Goal: Register for event/course

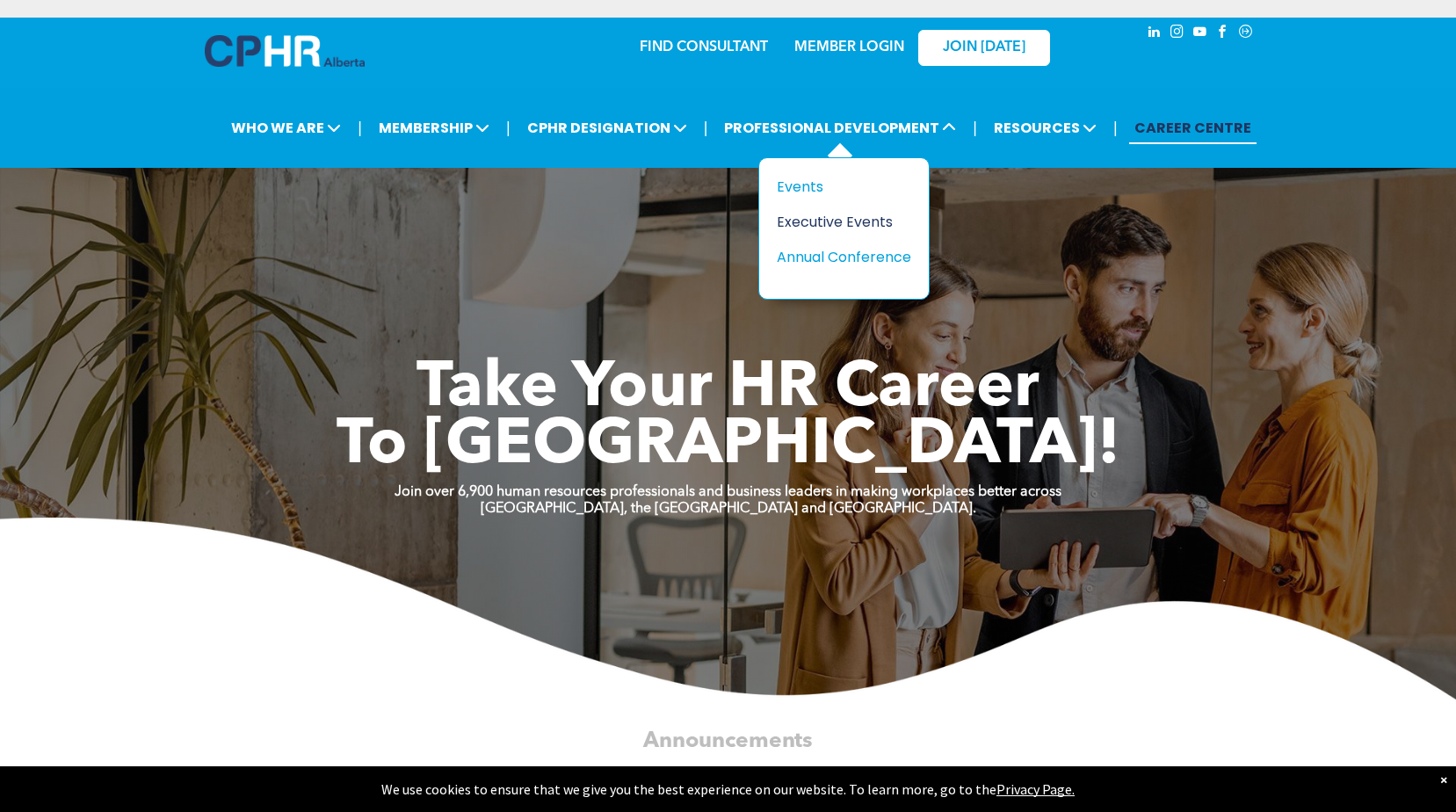
click at [826, 224] on div "Executive Events" at bounding box center [838, 221] width 121 height 22
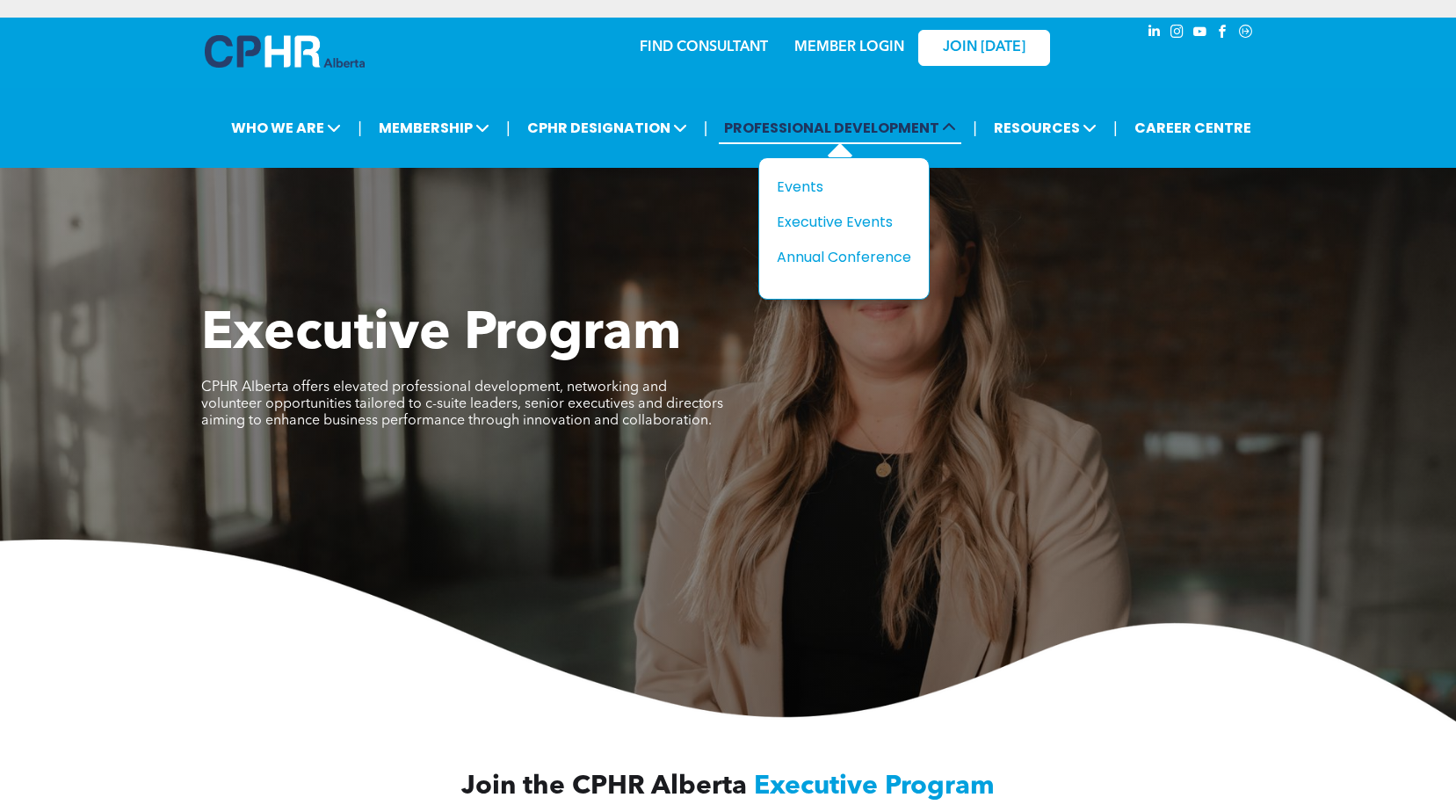
click at [832, 129] on span "PROFESSIONAL DEVELOPMENT" at bounding box center [840, 128] width 243 height 32
click at [806, 182] on div "Events" at bounding box center [838, 186] width 121 height 22
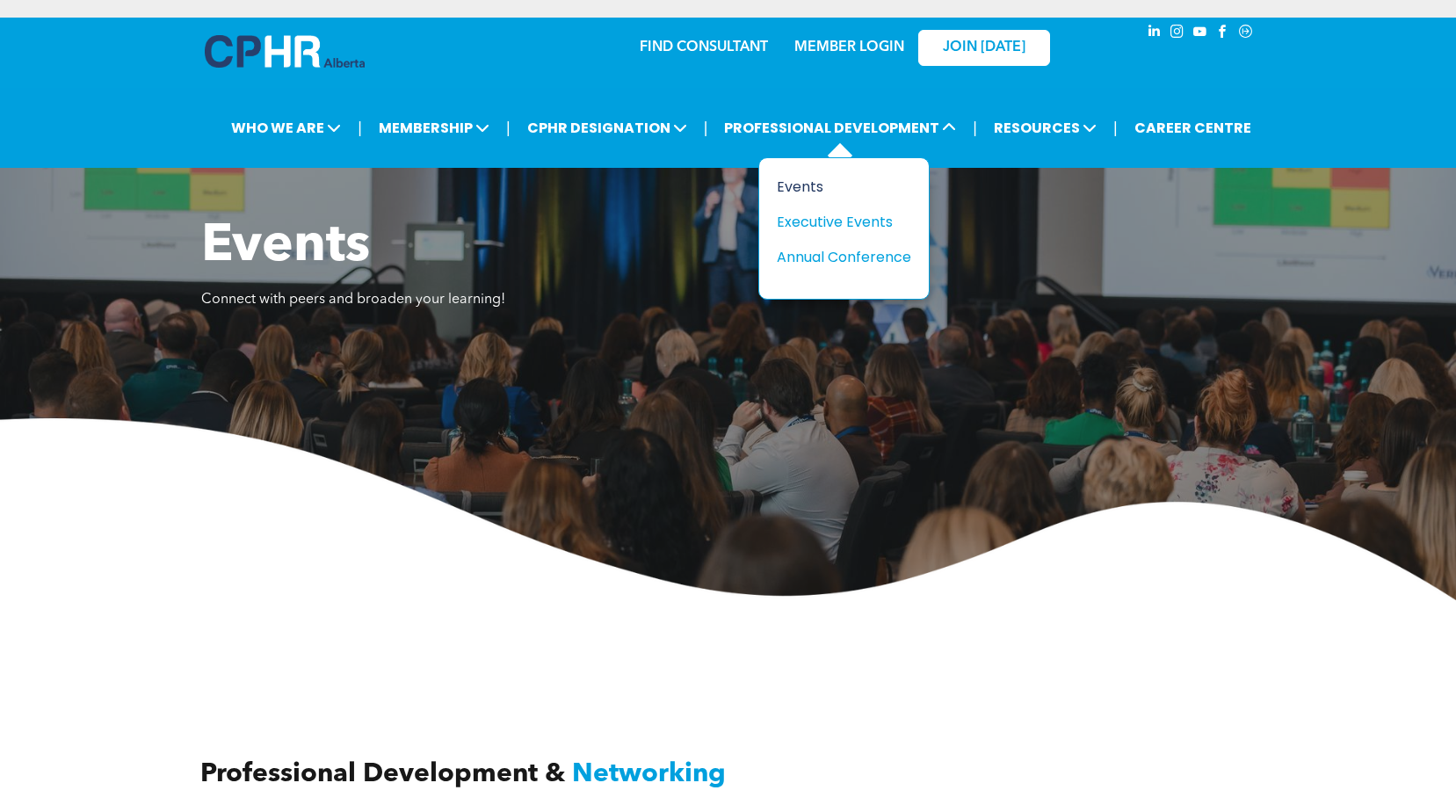
click at [798, 185] on div "Events" at bounding box center [838, 186] width 121 height 22
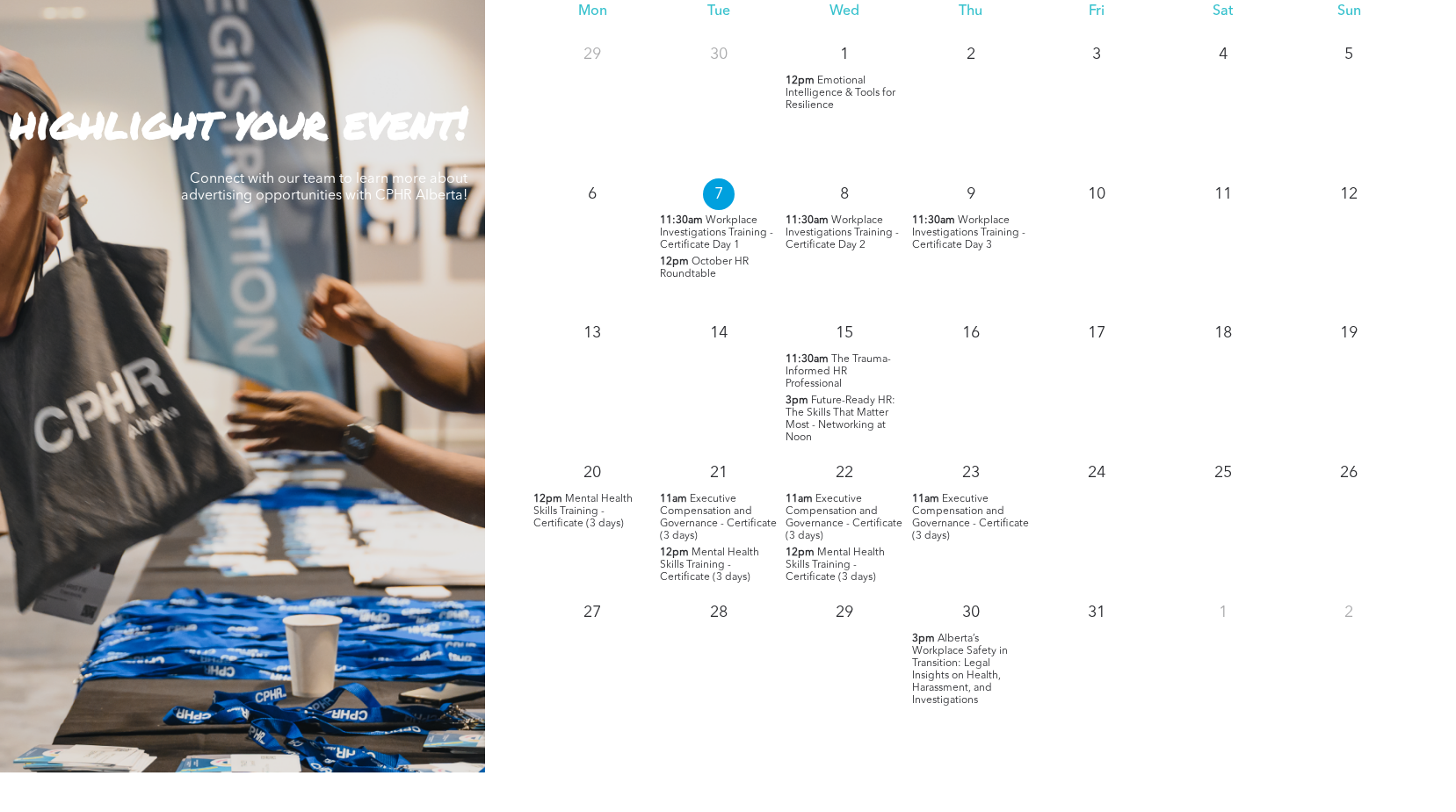
scroll to position [1670, 0]
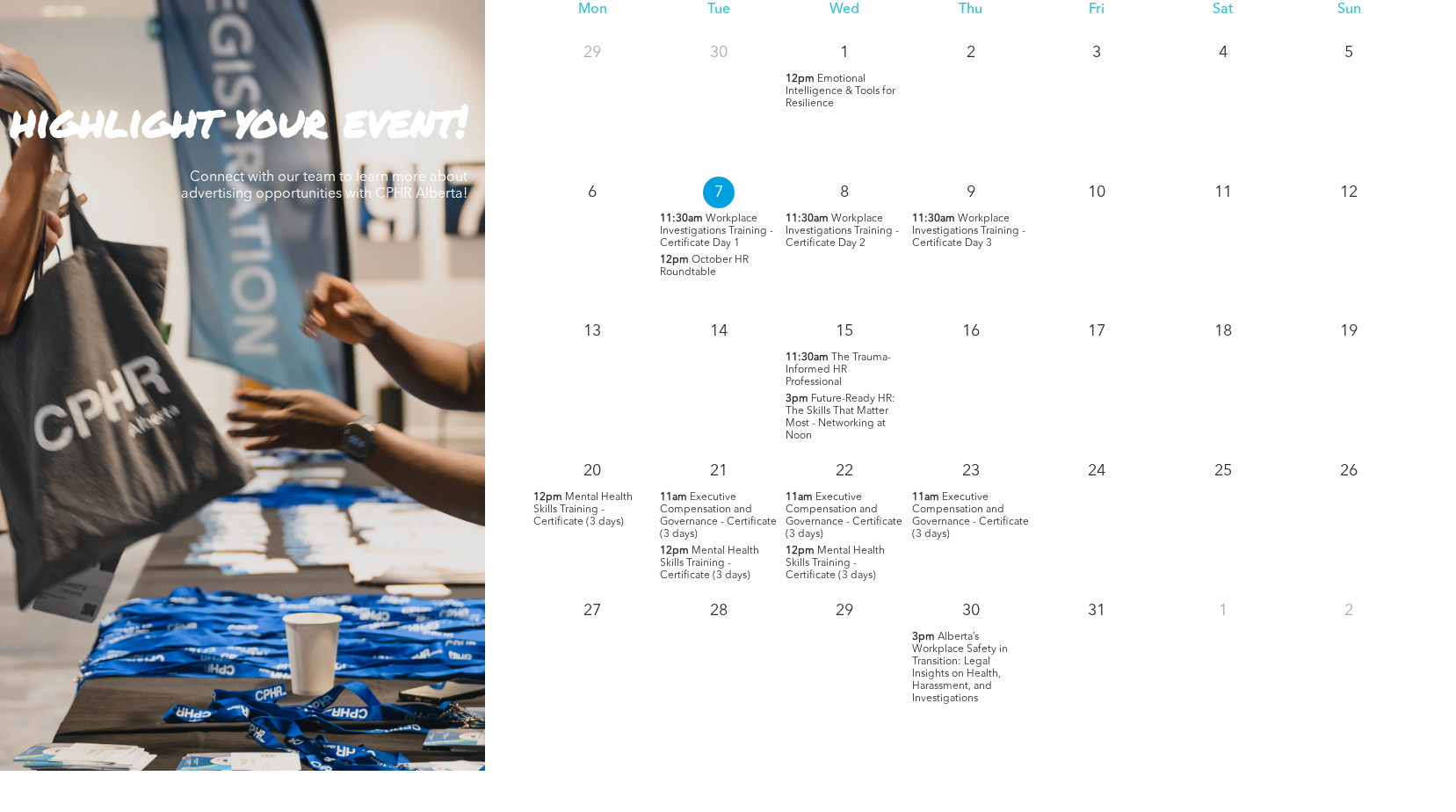
click at [945, 655] on span "Alberta’s Workplace Safety in Transition: Legal Insights on Health, Harassment,…" at bounding box center [960, 668] width 96 height 72
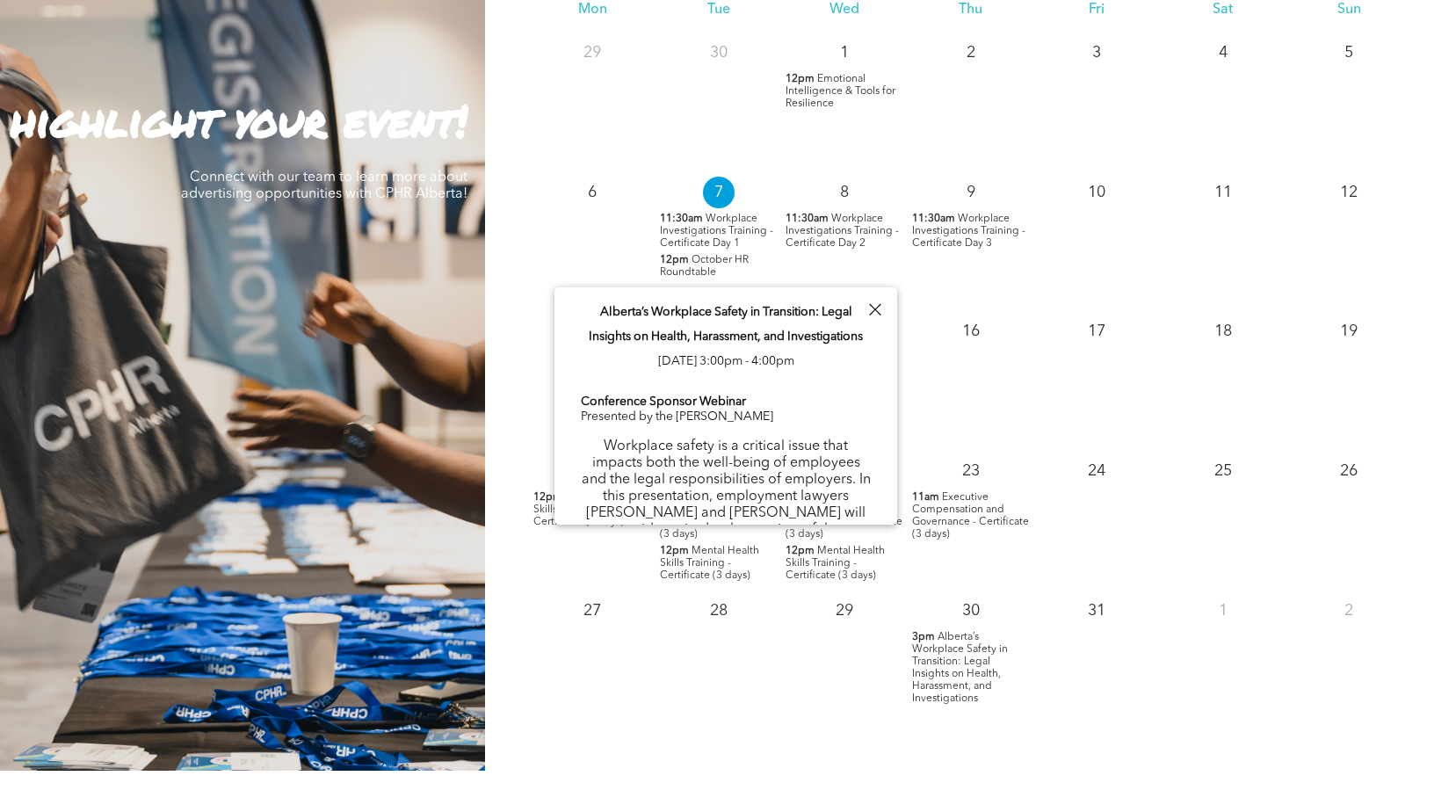
drag, startPoint x: 898, startPoint y: 315, endPoint x: 898, endPoint y: 344, distance: 29.0
click at [898, 344] on div "15" at bounding box center [844, 327] width 126 height 39
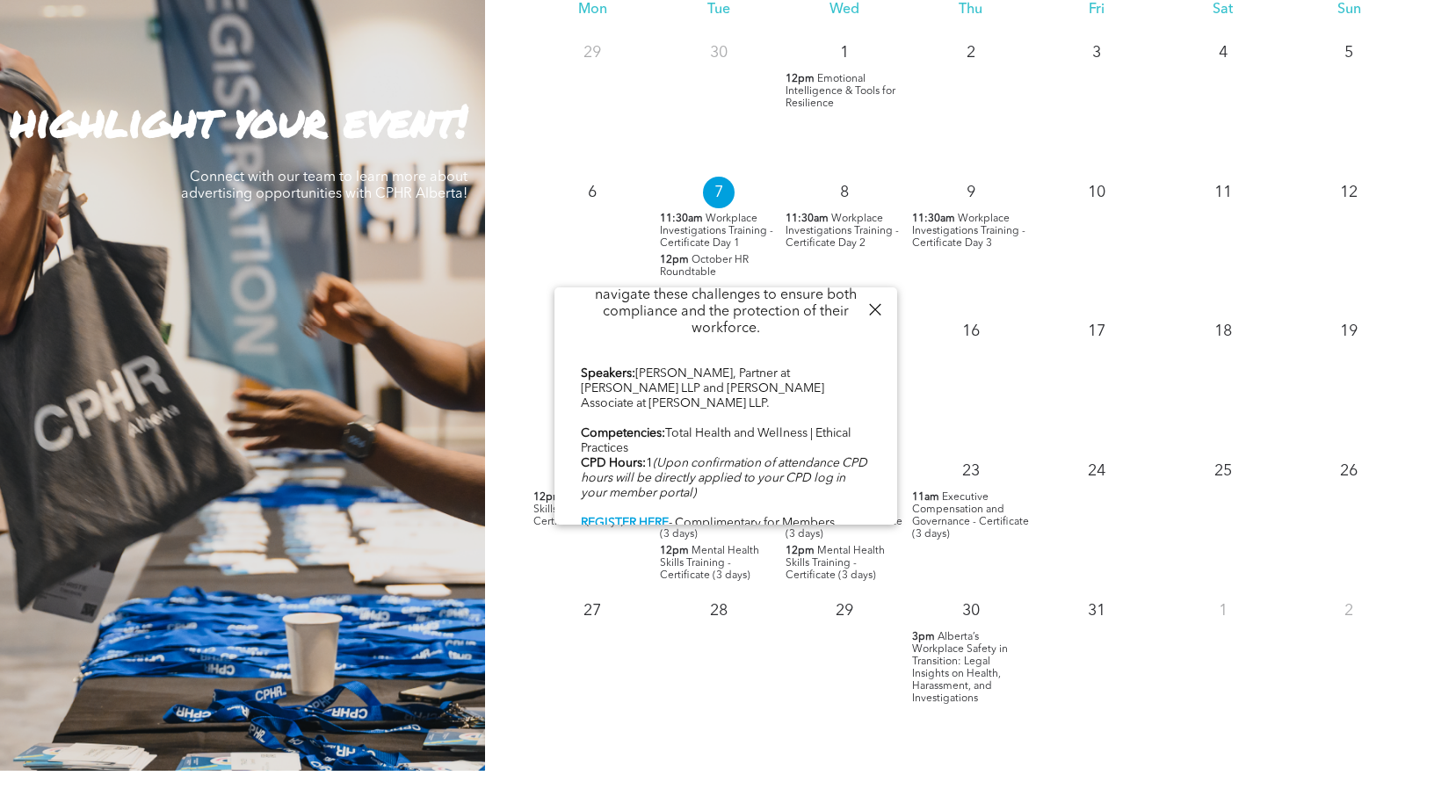
scroll to position [0, 0]
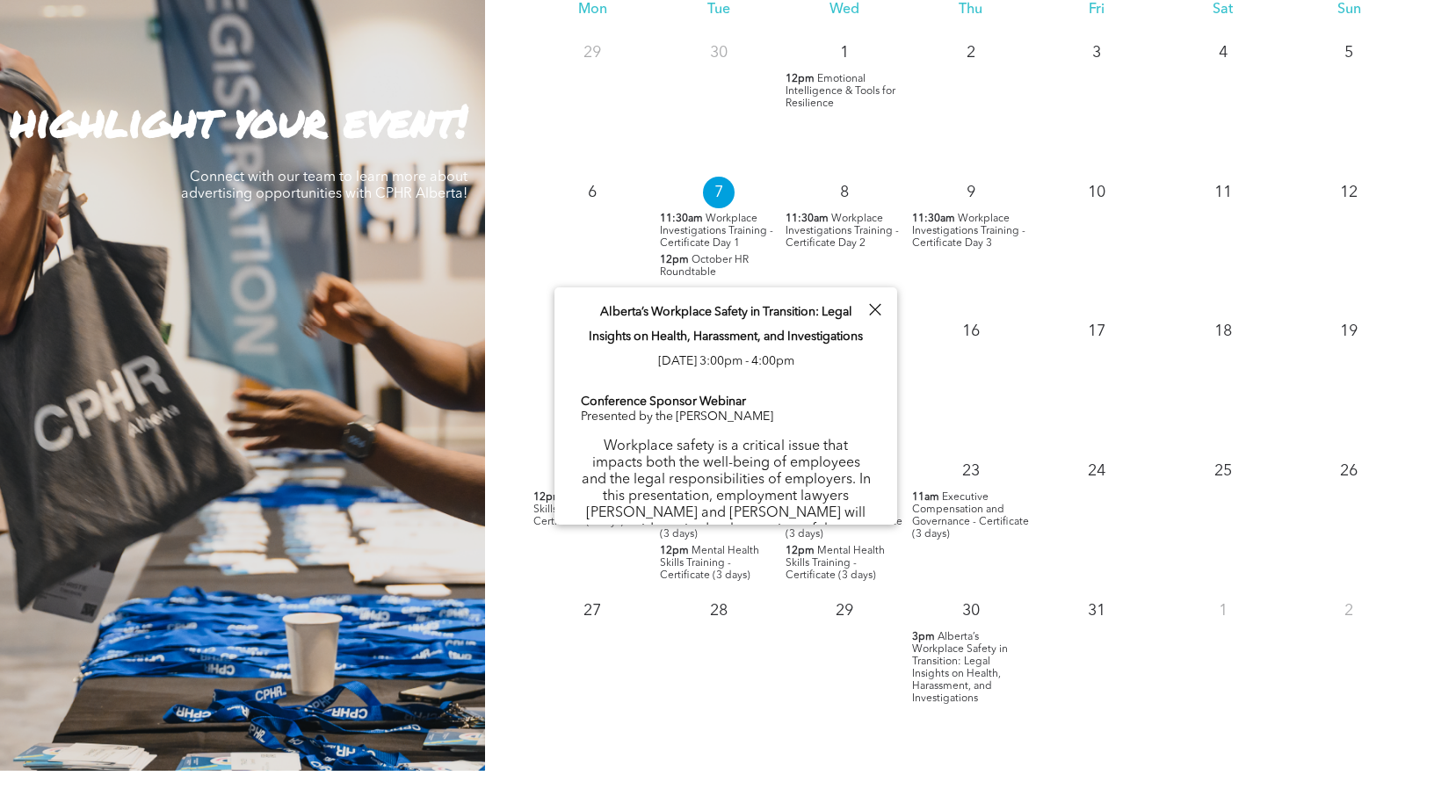
click at [977, 415] on div "16" at bounding box center [970, 378] width 126 height 139
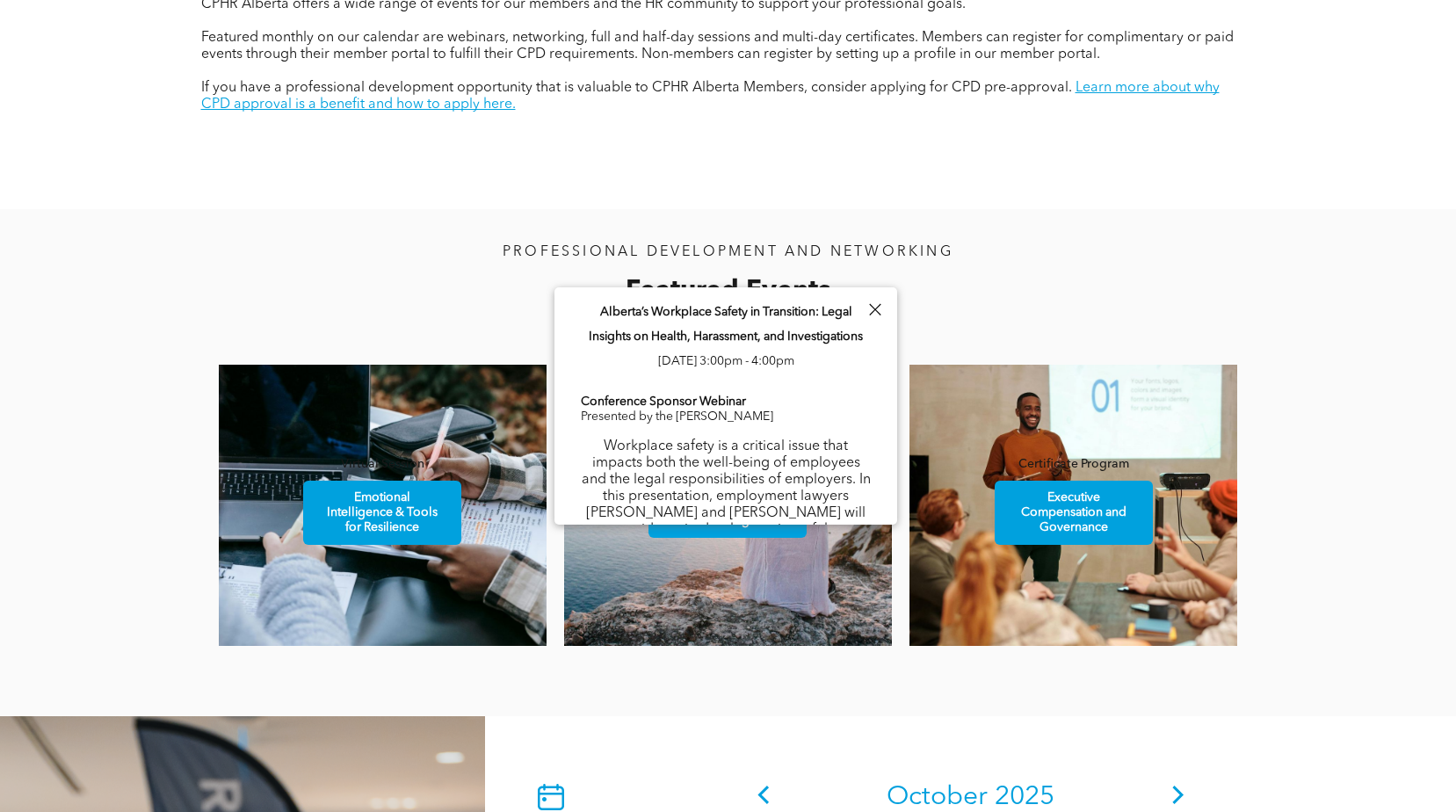
scroll to position [862, 0]
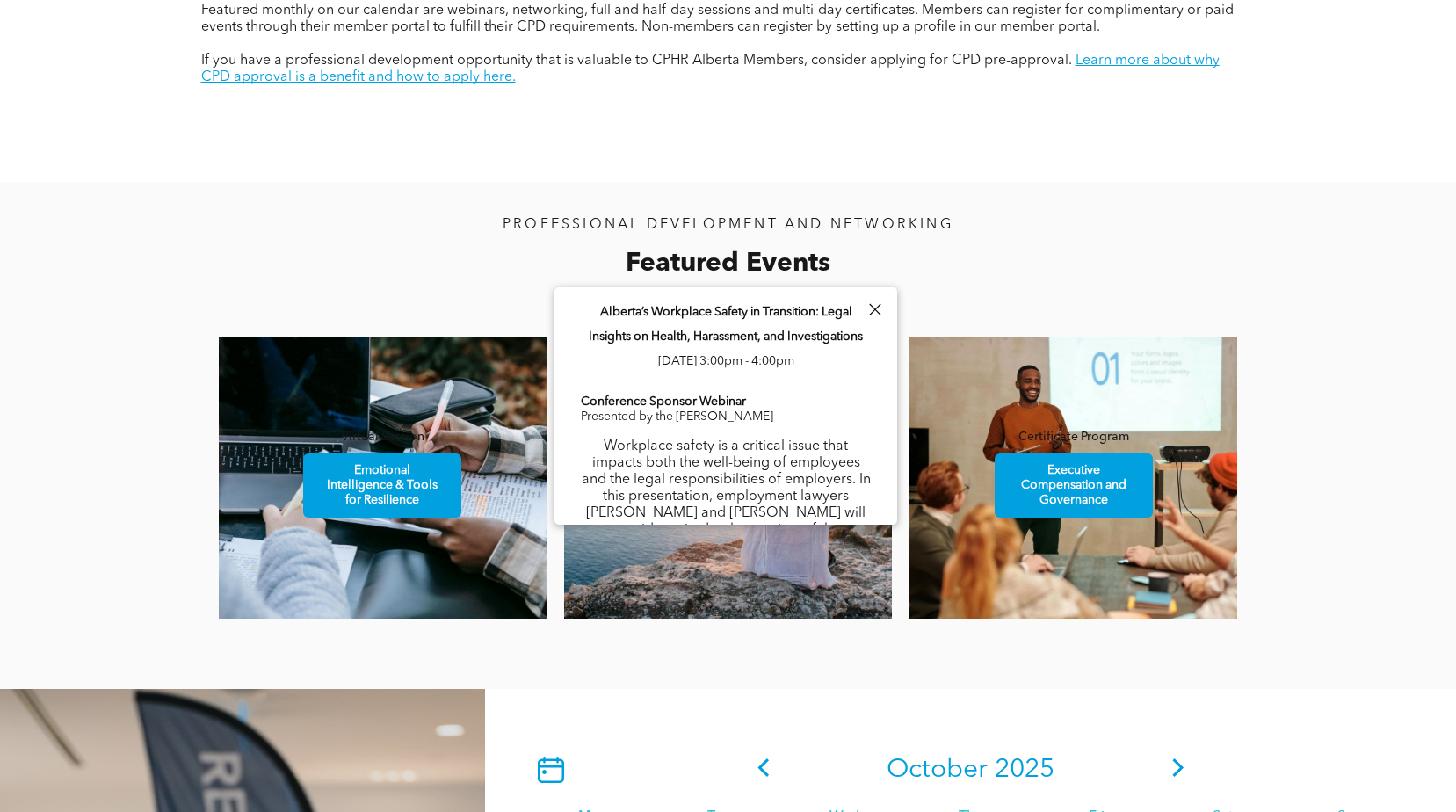
click at [873, 311] on div at bounding box center [875, 309] width 24 height 24
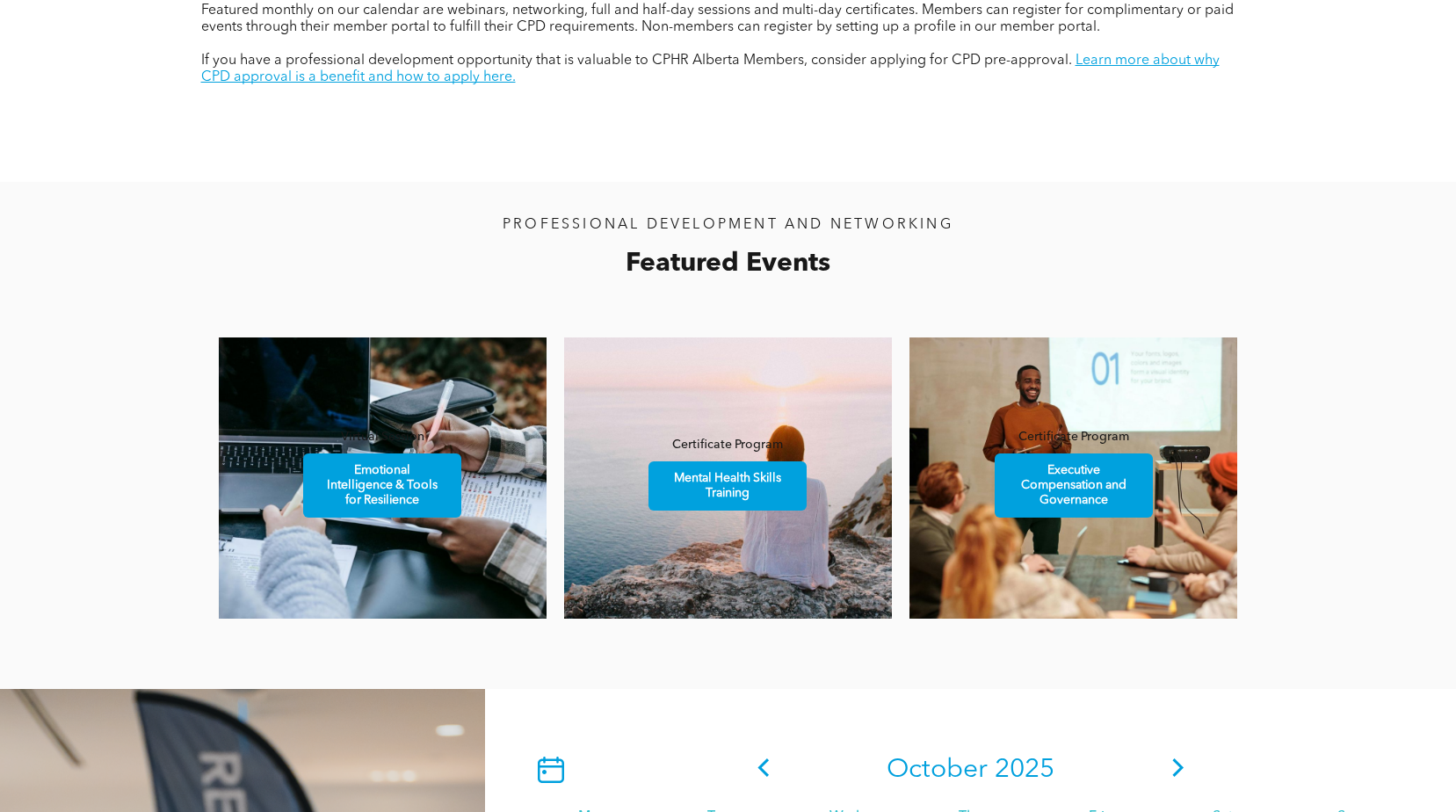
click at [1183, 766] on icon at bounding box center [1179, 767] width 27 height 18
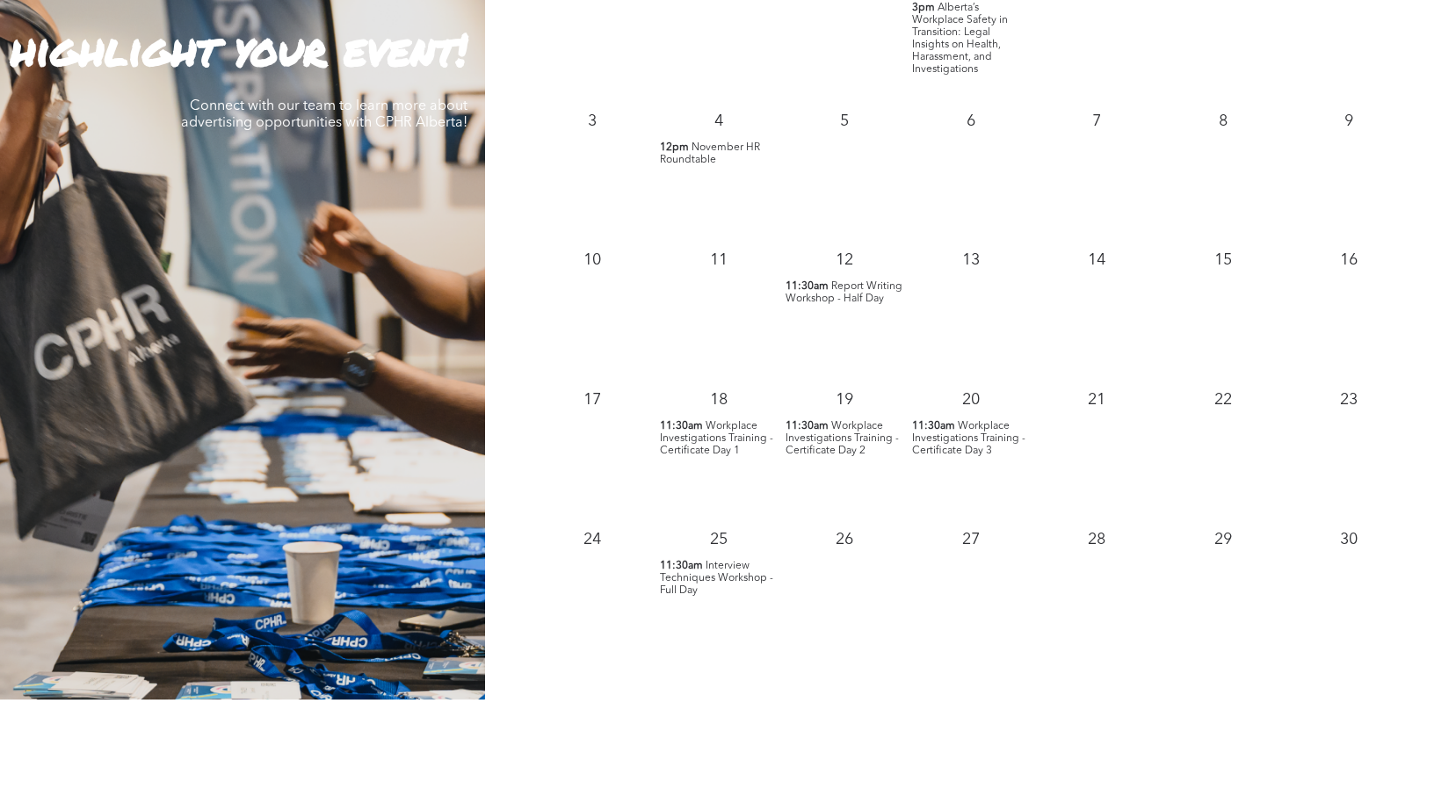
scroll to position [1214, 0]
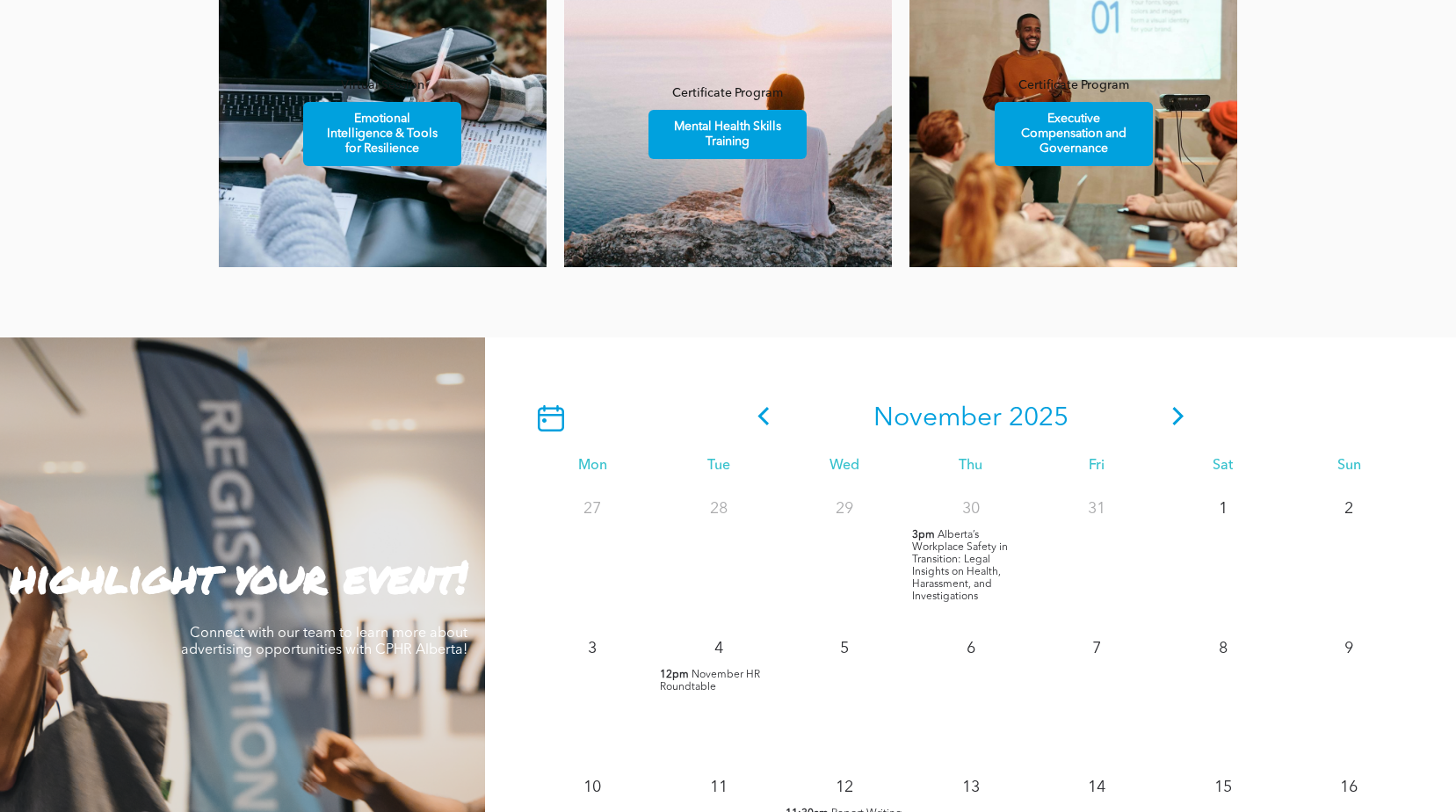
click at [1187, 415] on icon at bounding box center [1179, 415] width 27 height 18
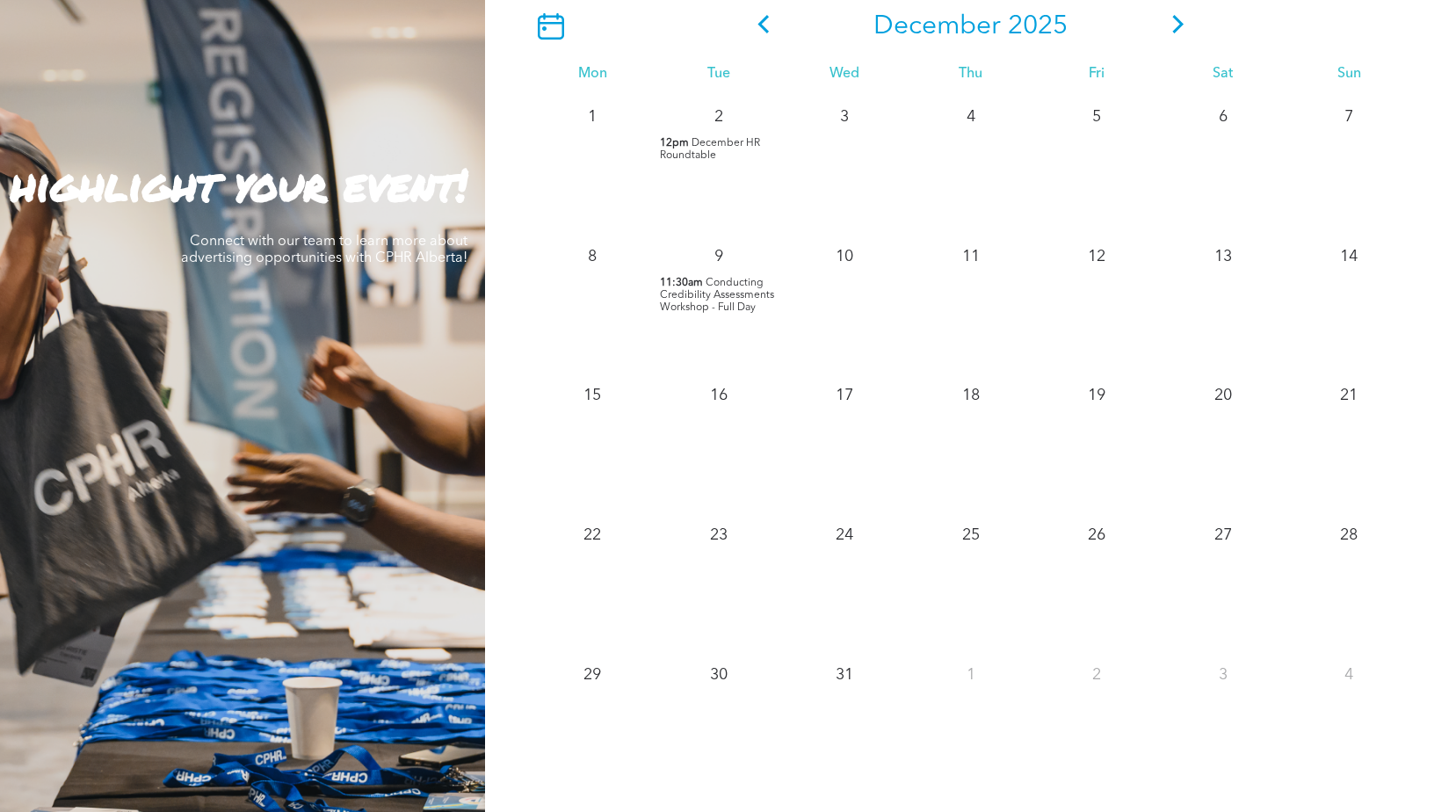
scroll to position [1301, 0]
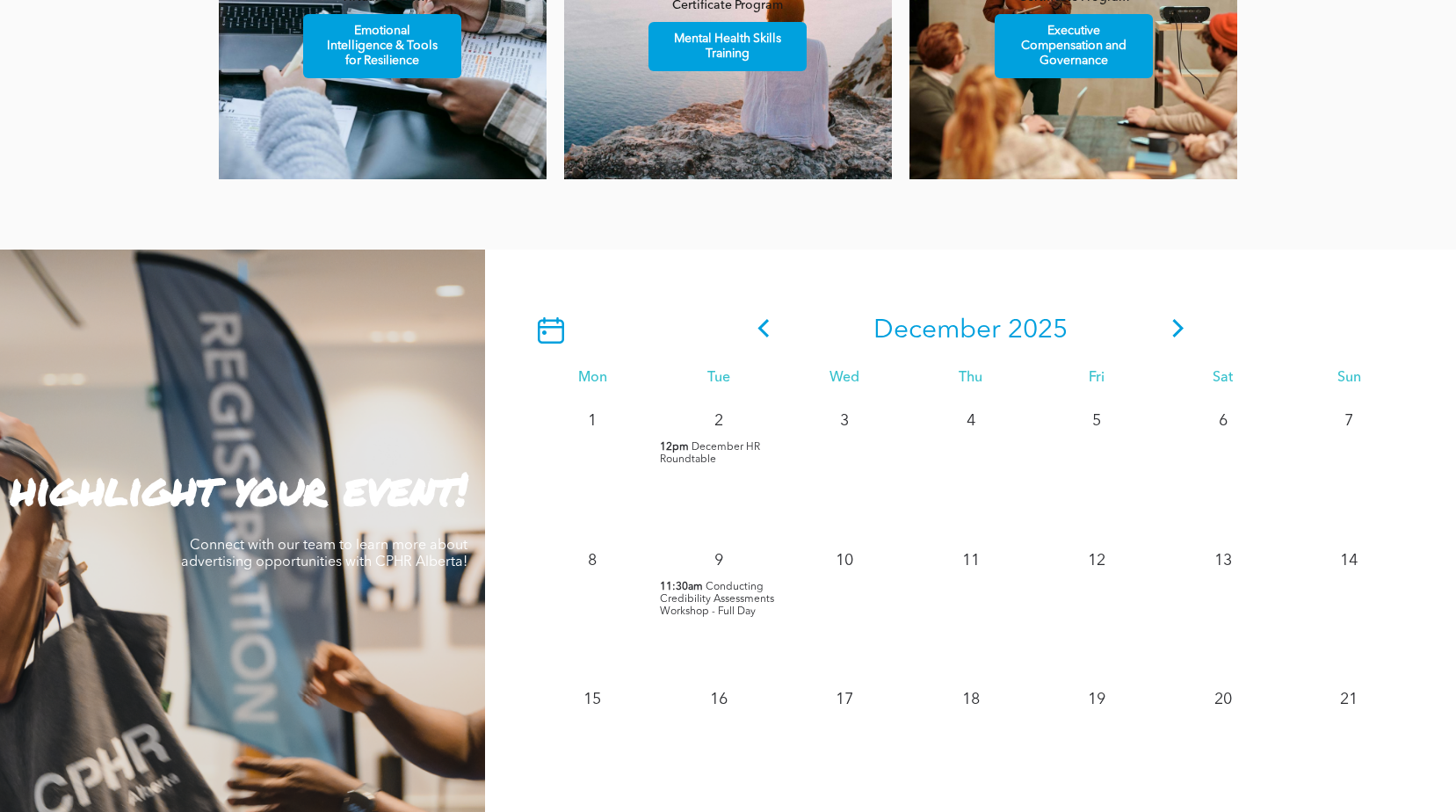
click at [1169, 325] on icon at bounding box center [1179, 327] width 27 height 18
click at [1180, 325] on icon at bounding box center [1179, 327] width 27 height 18
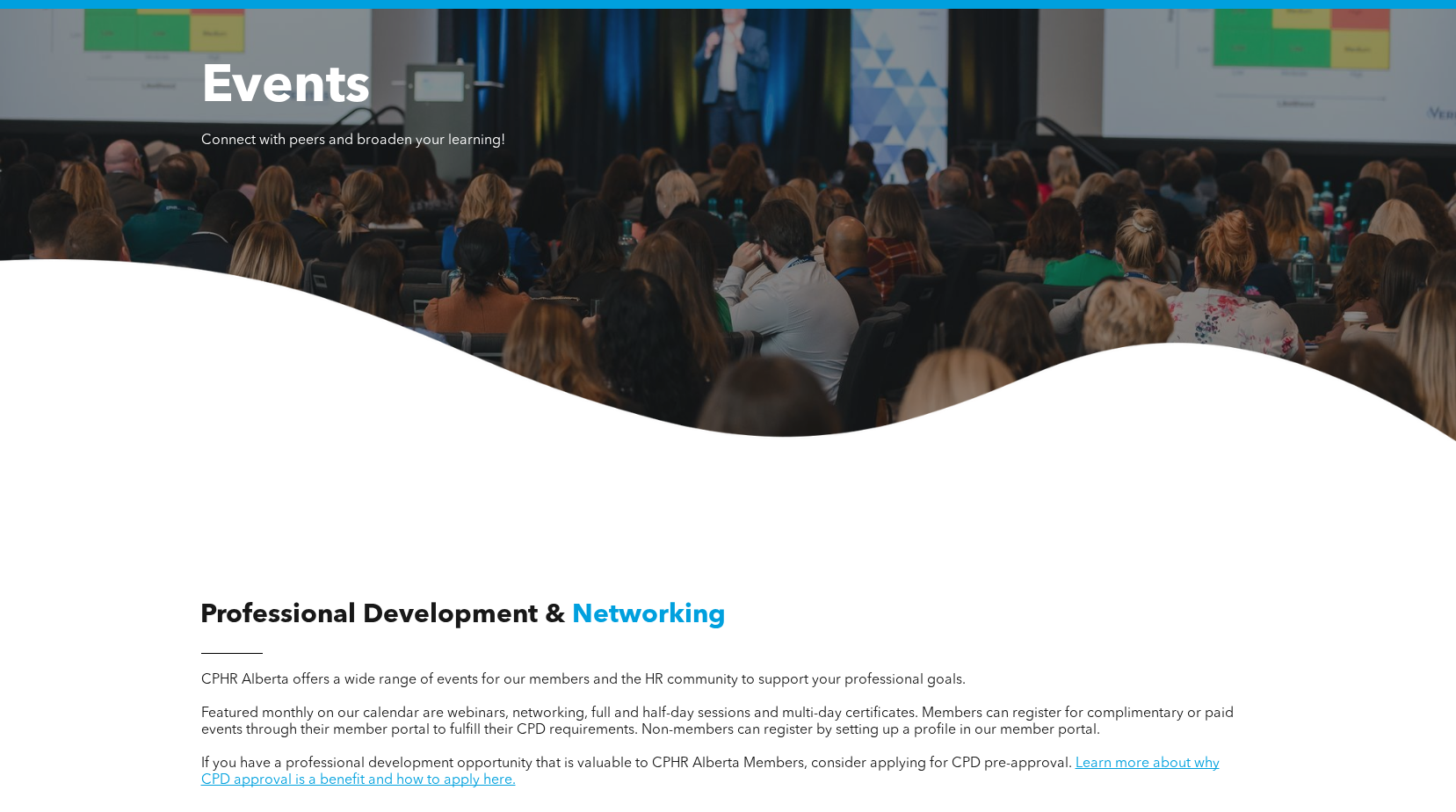
scroll to position [0, 0]
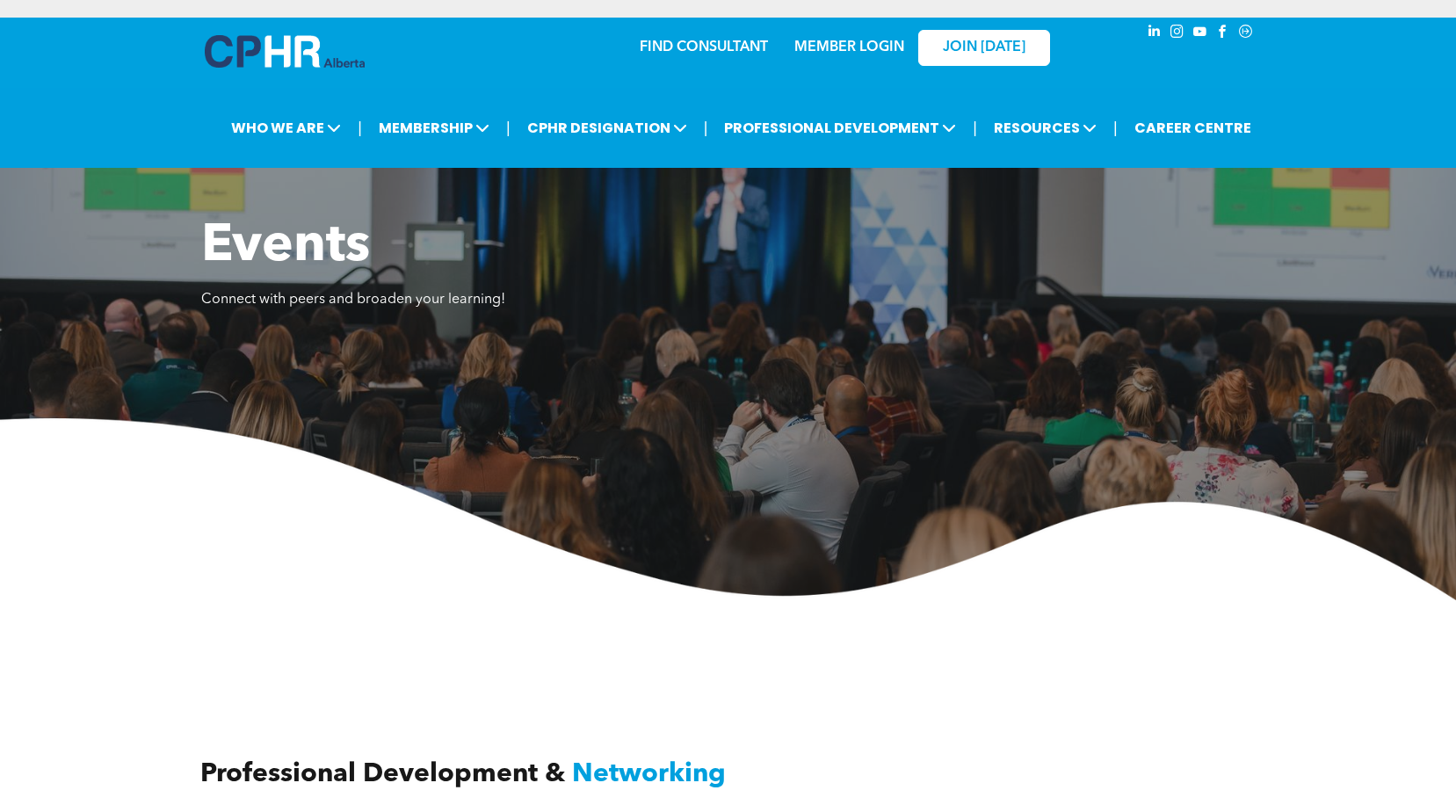
click at [872, 46] on link "MEMBER LOGIN" at bounding box center [850, 47] width 110 height 14
